Goal: Transaction & Acquisition: Purchase product/service

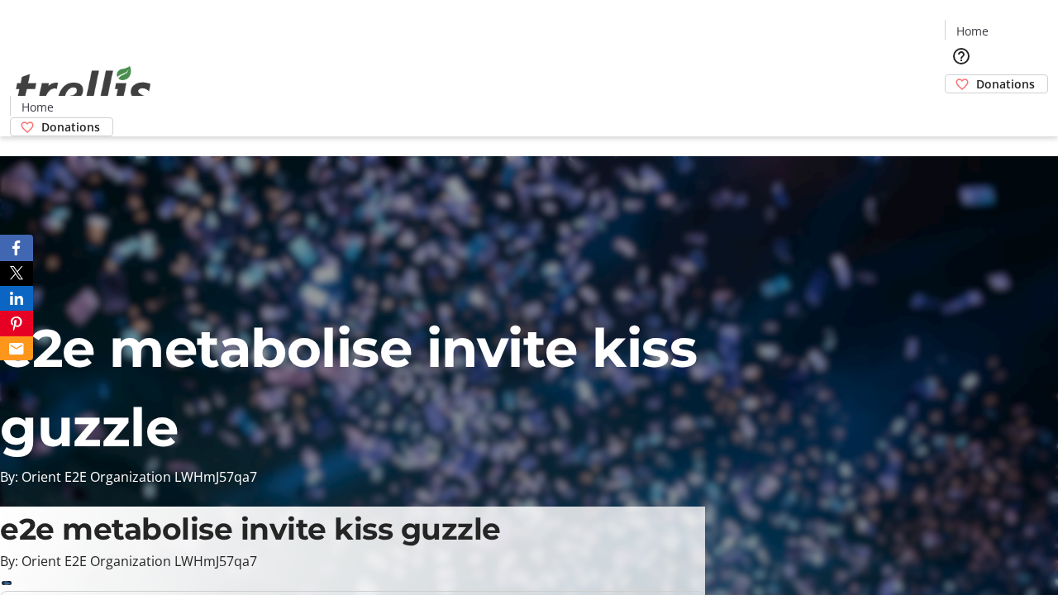
click at [976, 75] on span "Donations" at bounding box center [1005, 83] width 59 height 17
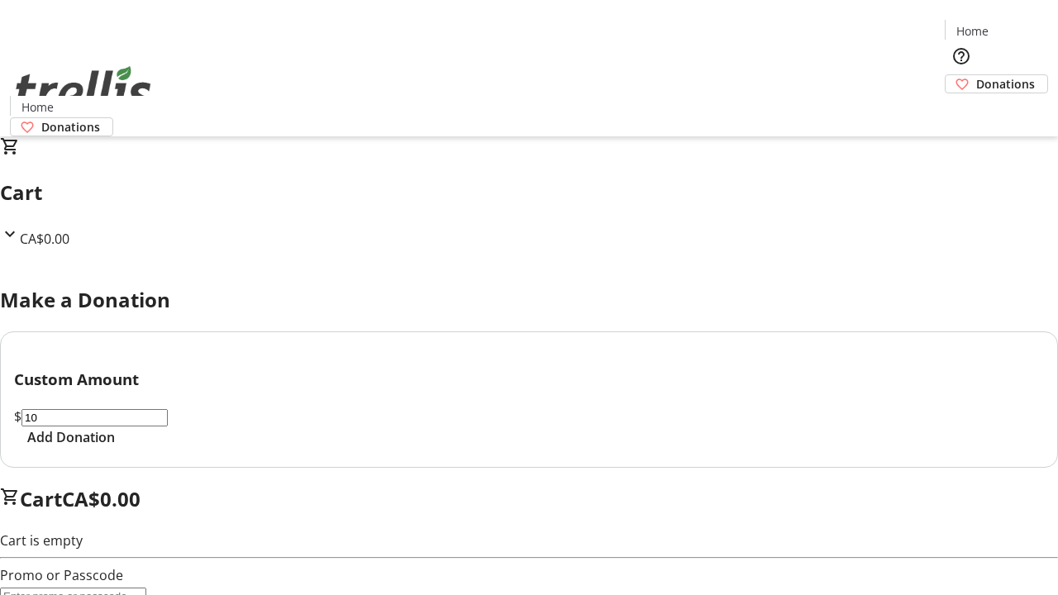
click at [115, 447] on span "Add Donation" at bounding box center [71, 437] width 88 height 20
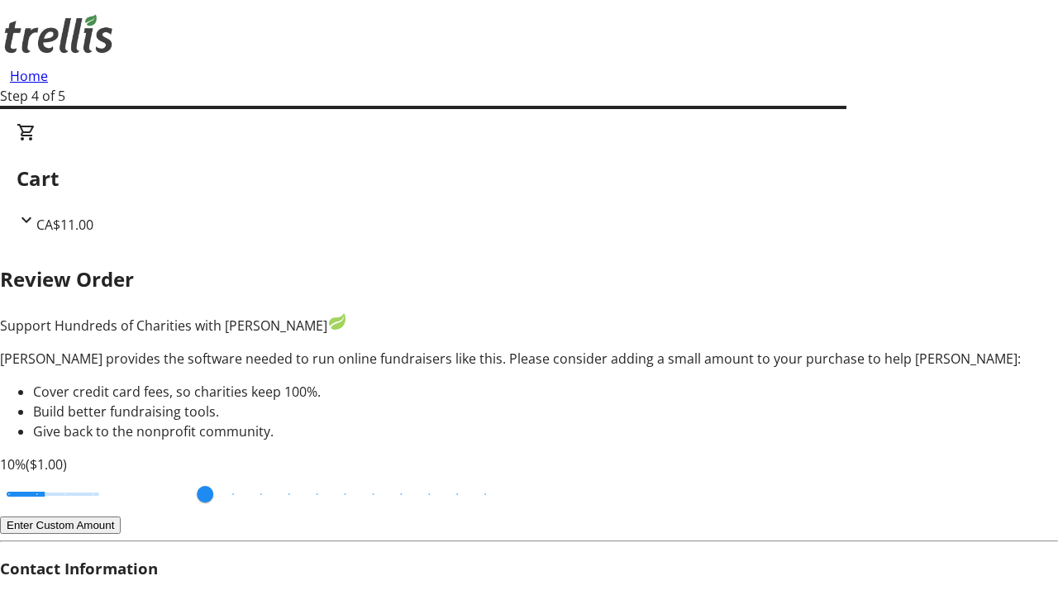
type input "3"
click at [112, 476] on input "Cover fees percentage" at bounding box center [52, 494] width 127 height 36
